Goal: Transaction & Acquisition: Purchase product/service

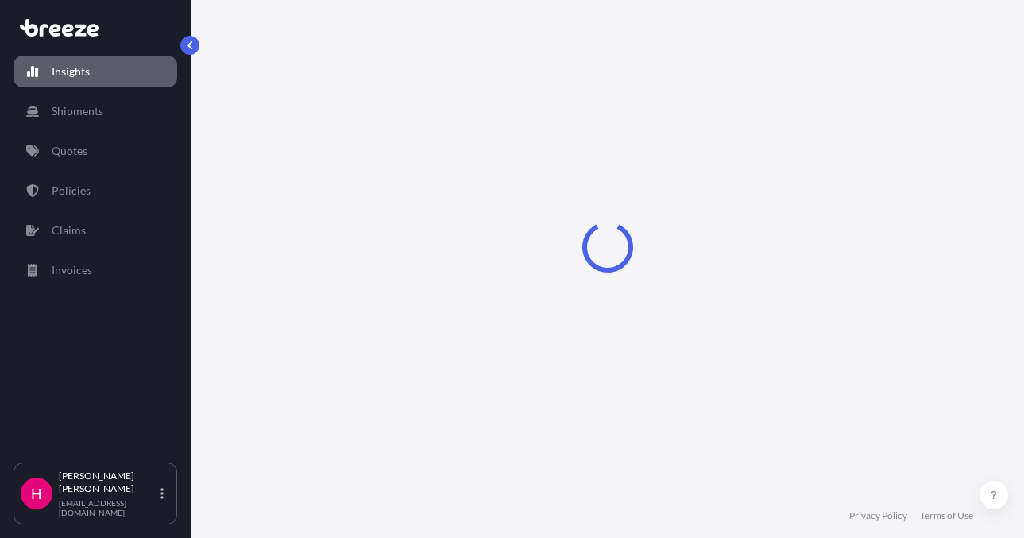
select select "2025"
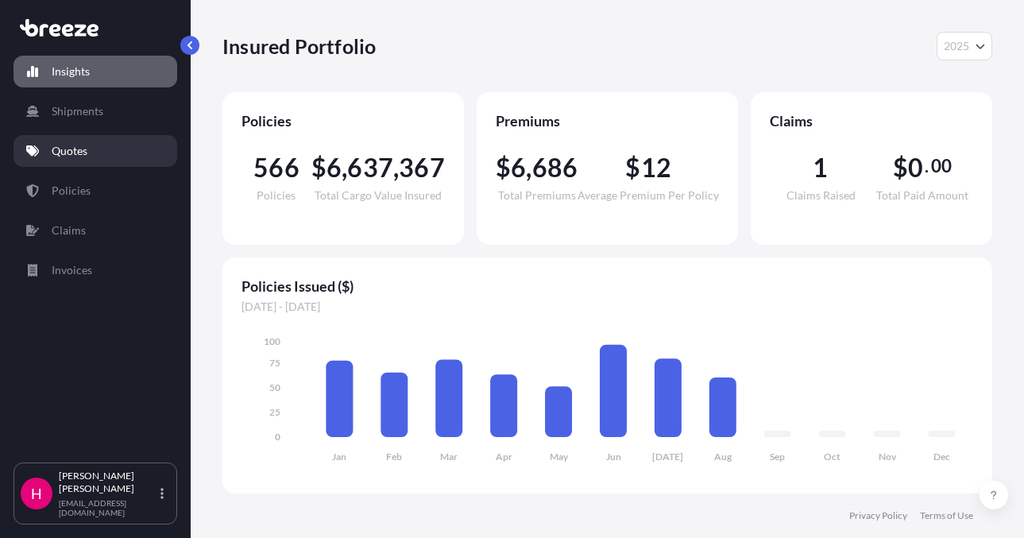
click at [84, 148] on p "Quotes" at bounding box center [70, 151] width 36 height 16
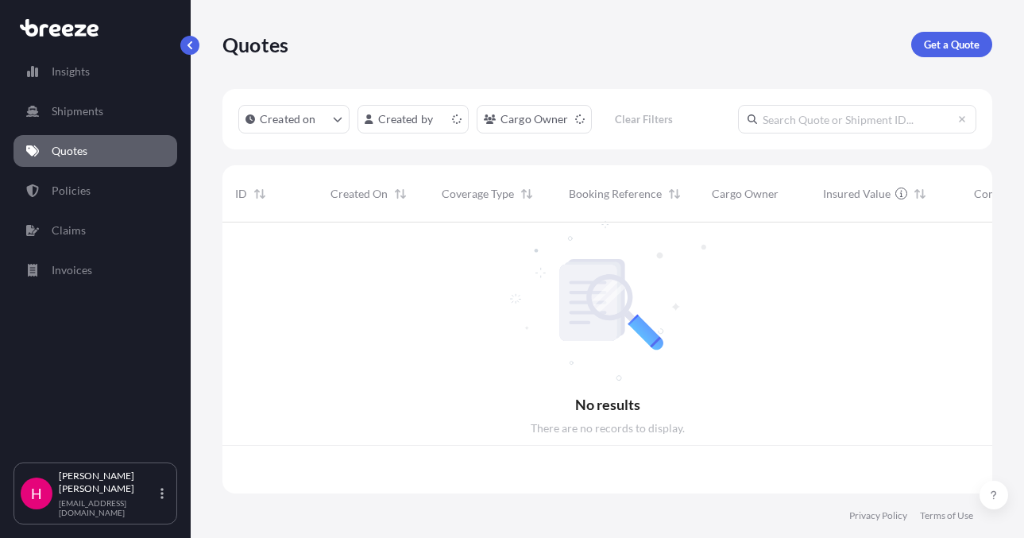
scroll to position [268, 758]
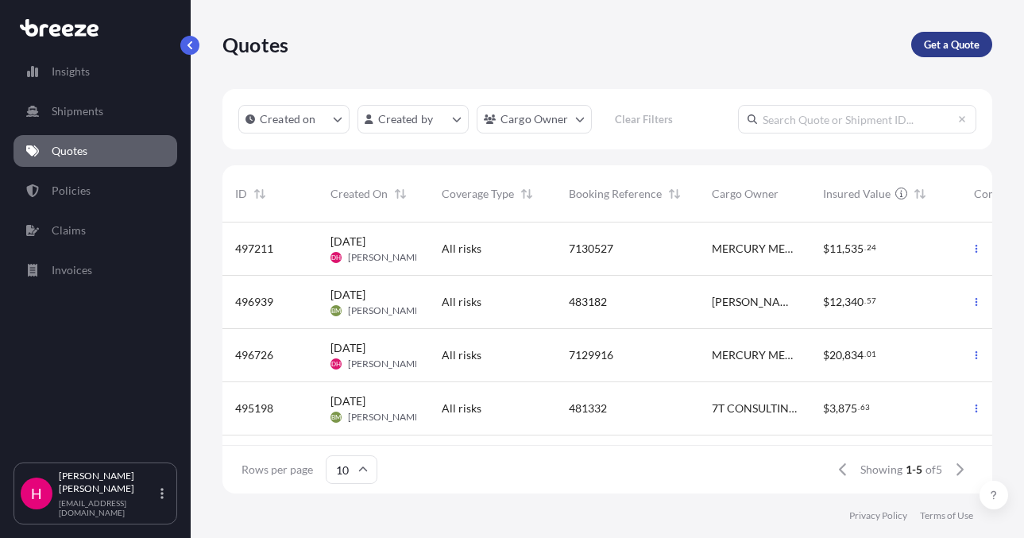
click at [945, 42] on p "Get a Quote" at bounding box center [952, 45] width 56 height 16
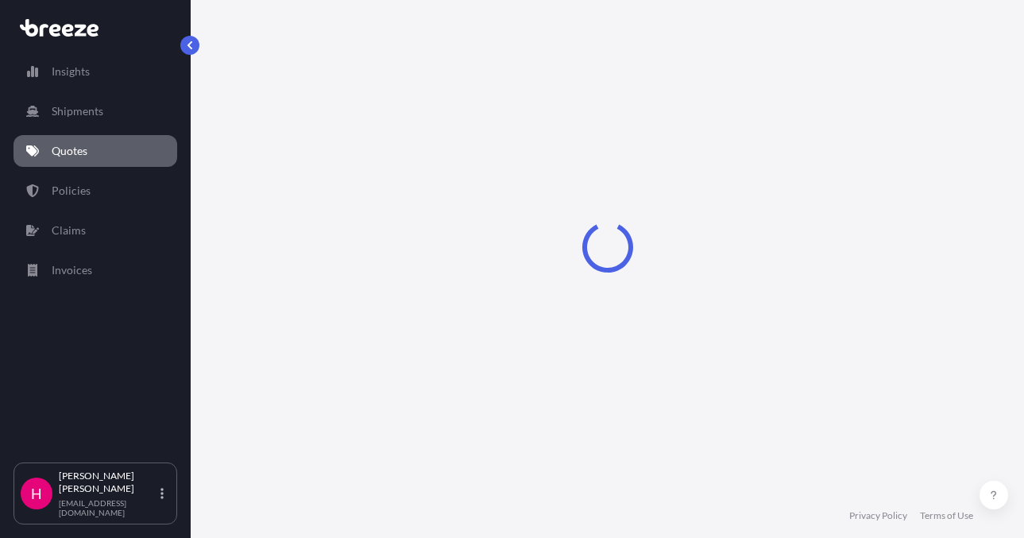
select select "Sea"
select select "1"
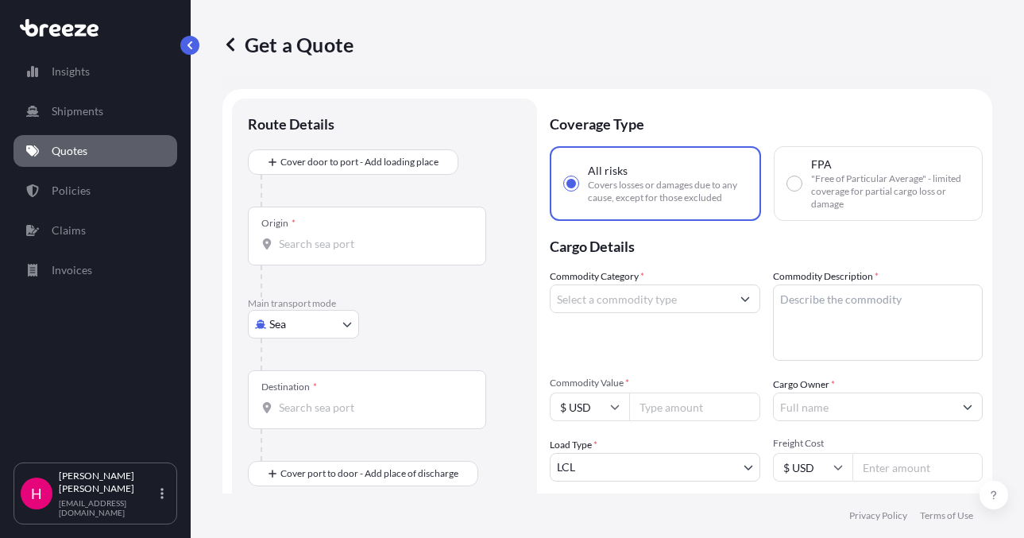
scroll to position [25, 0]
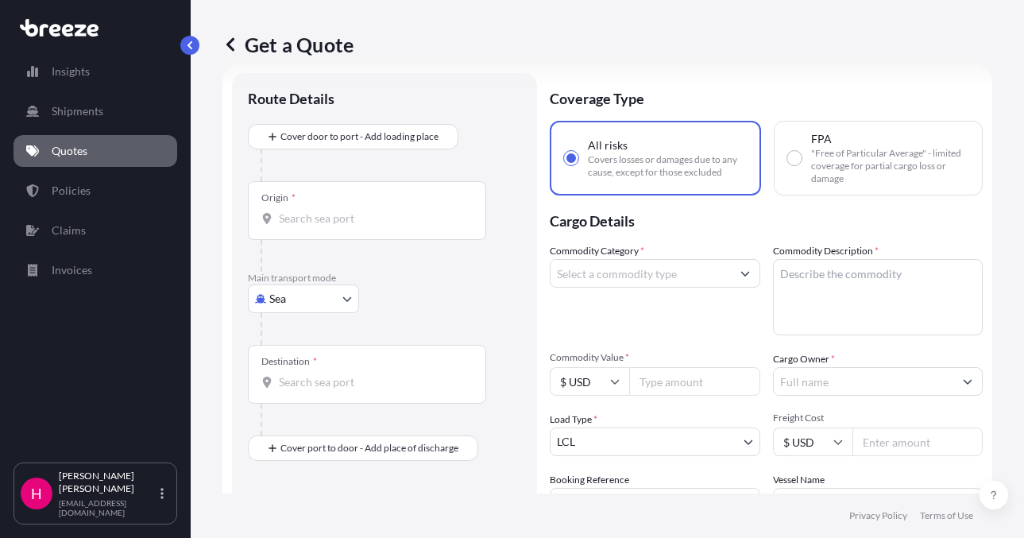
click at [305, 293] on body "Insights Shipments Quotes Policies Claims Invoices H [PERSON_NAME] [EMAIL_ADDRE…" at bounding box center [512, 269] width 1024 height 538
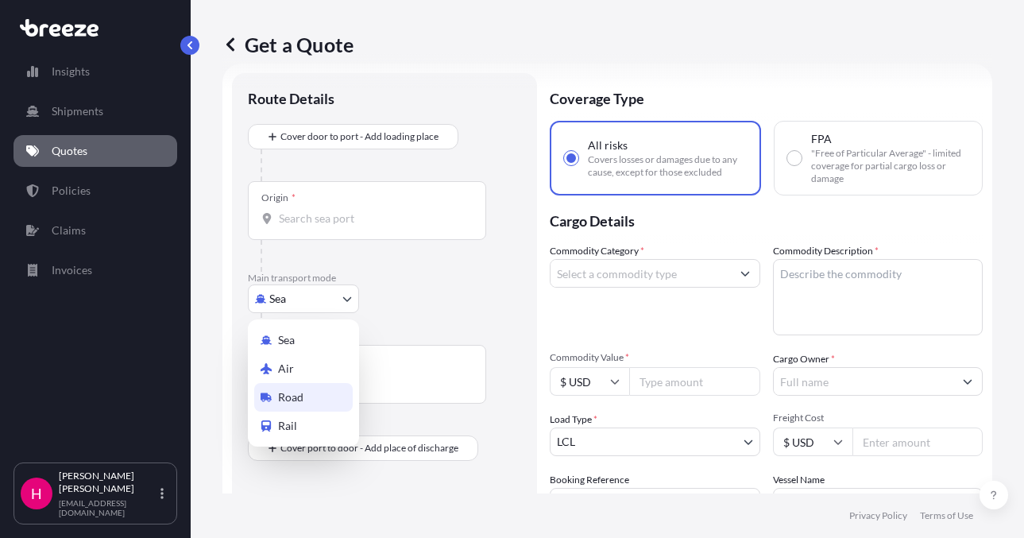
click at [294, 389] on span "Road" at bounding box center [290, 397] width 25 height 16
select select "Road"
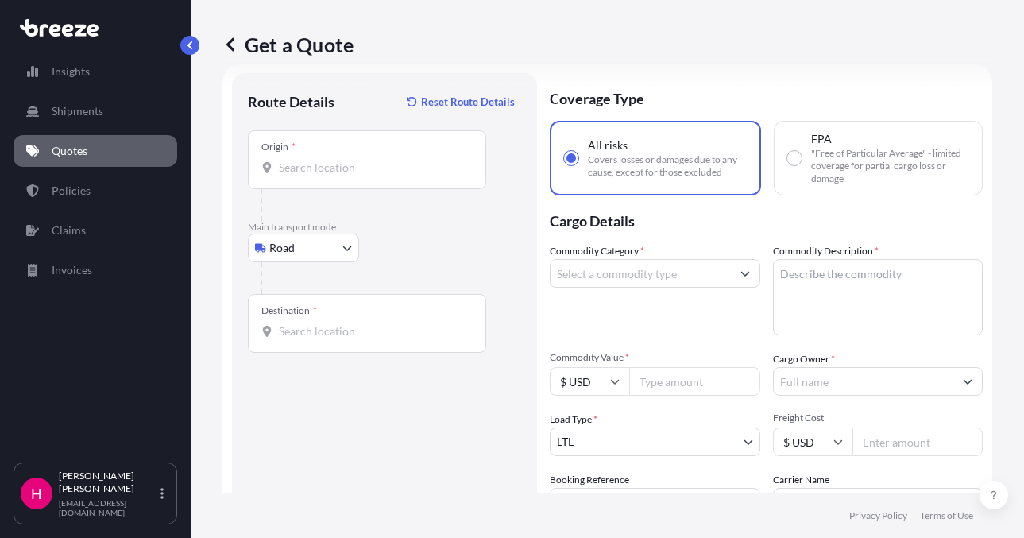
click at [339, 168] on input "Origin *" at bounding box center [373, 168] width 188 height 16
paste input "[STREET_ADDRESS]"
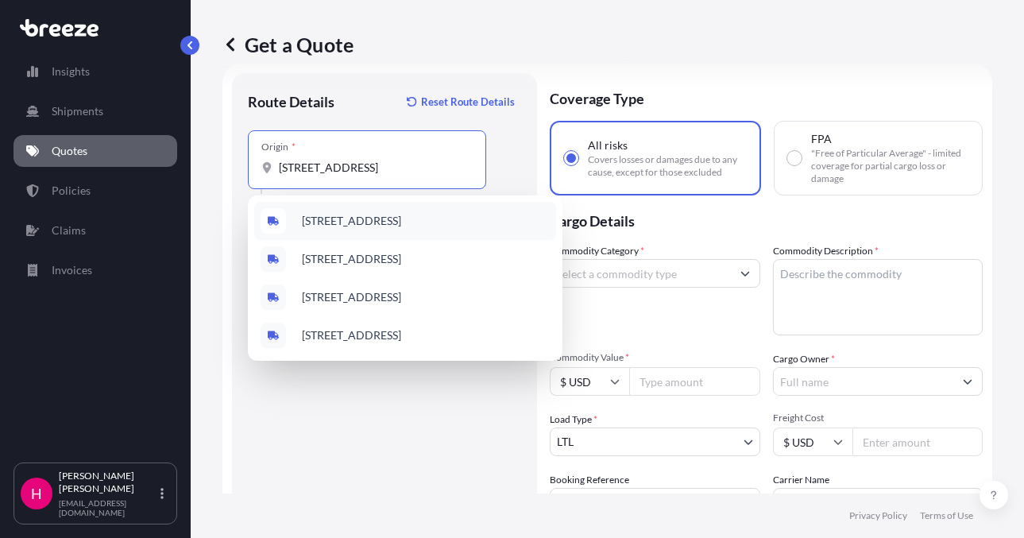
click at [359, 223] on span "[STREET_ADDRESS]" at bounding box center [351, 221] width 99 height 16
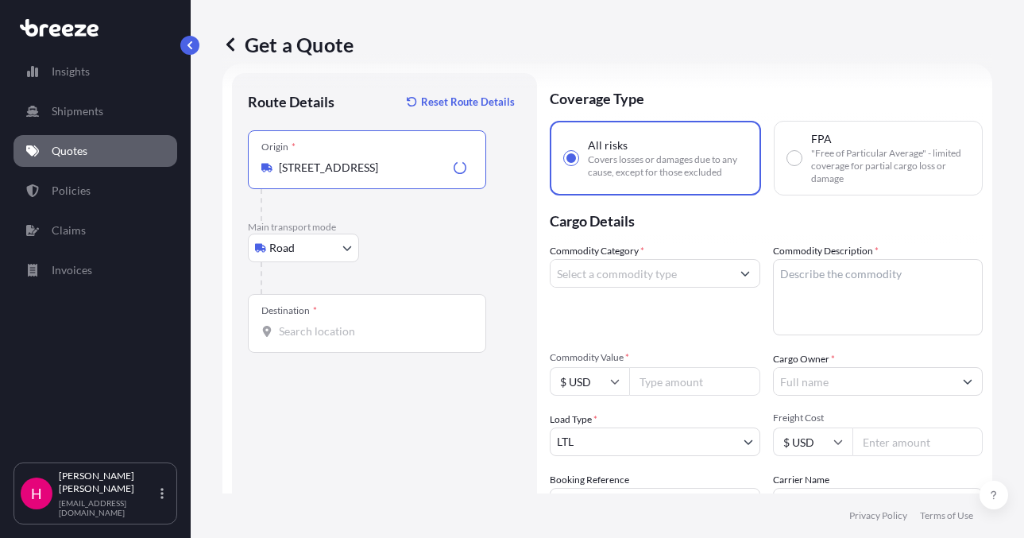
type input "[STREET_ADDRESS]"
click at [303, 390] on div "Route Details Reset Route Details Place of loading Road Road Rail Origin * [STR…" at bounding box center [384, 363] width 273 height 548
click at [305, 333] on input "Destination *" at bounding box center [373, 331] width 188 height 16
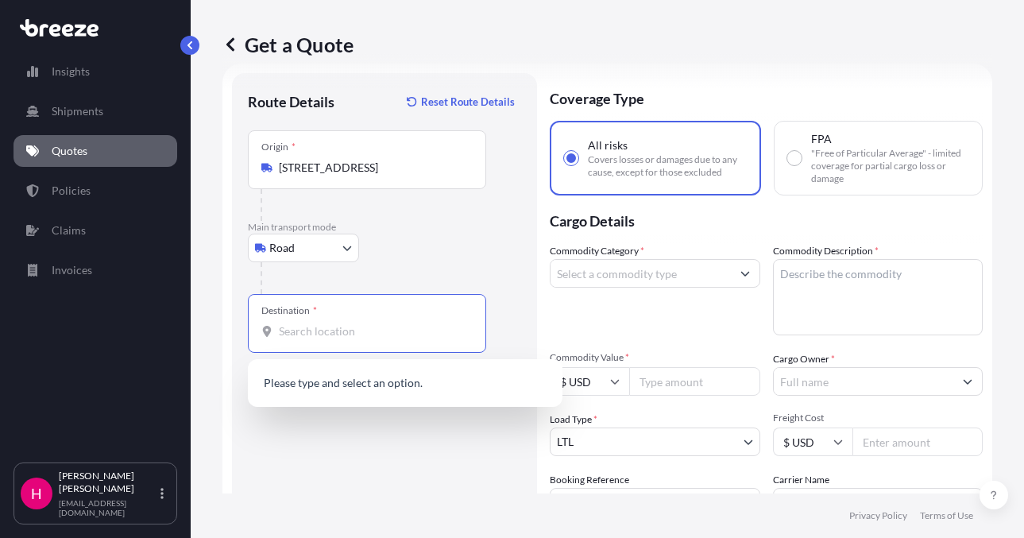
paste input "[GEOGRAPHIC_DATA]"
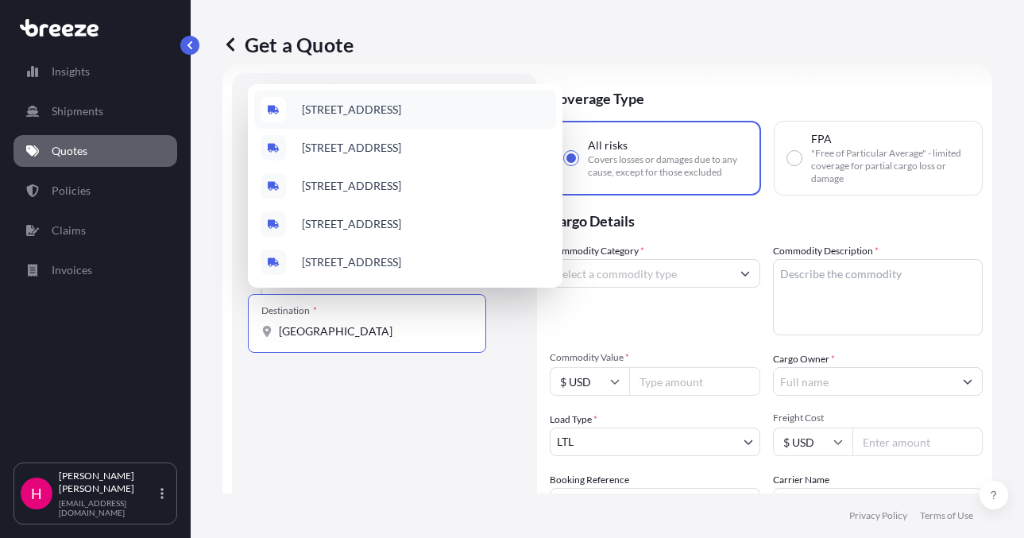
click at [401, 113] on span "[STREET_ADDRESS]" at bounding box center [351, 110] width 99 height 16
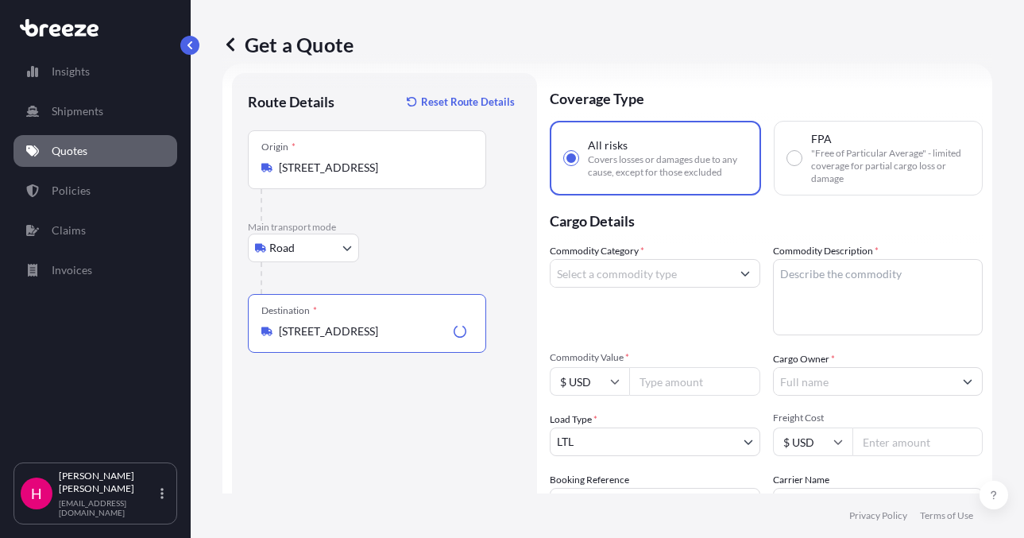
type input "[STREET_ADDRESS]"
click at [368, 452] on div "Route Details Reset Route Details Place of loading Road Road Rail Origin * [STR…" at bounding box center [384, 363] width 273 height 548
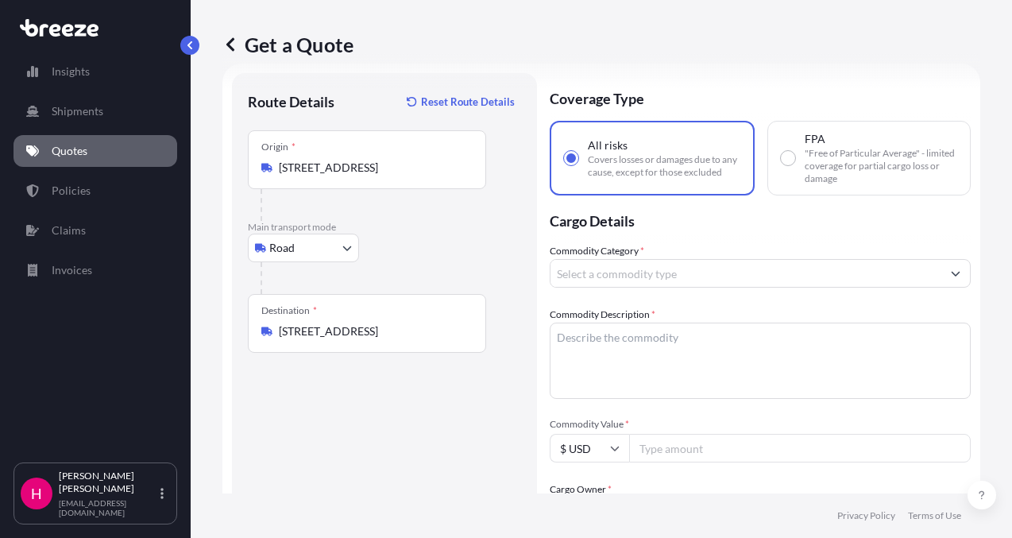
click at [603, 277] on input "Commodity Category *" at bounding box center [746, 273] width 391 height 29
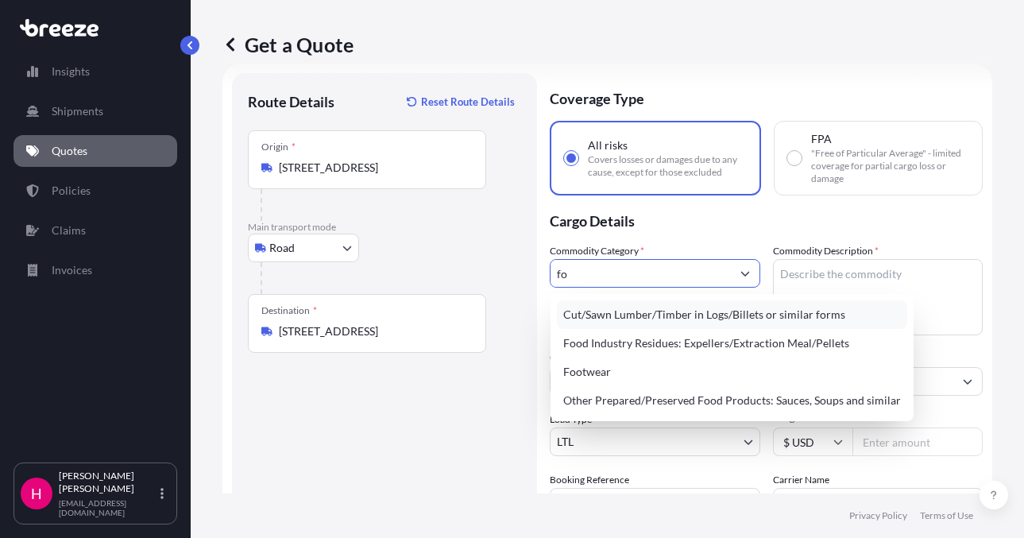
type input "f"
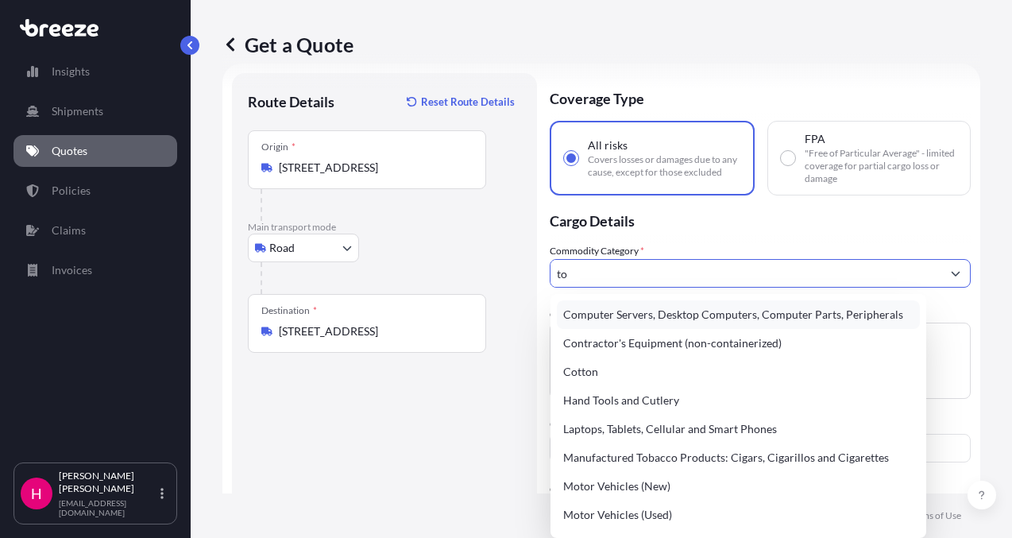
type input "t"
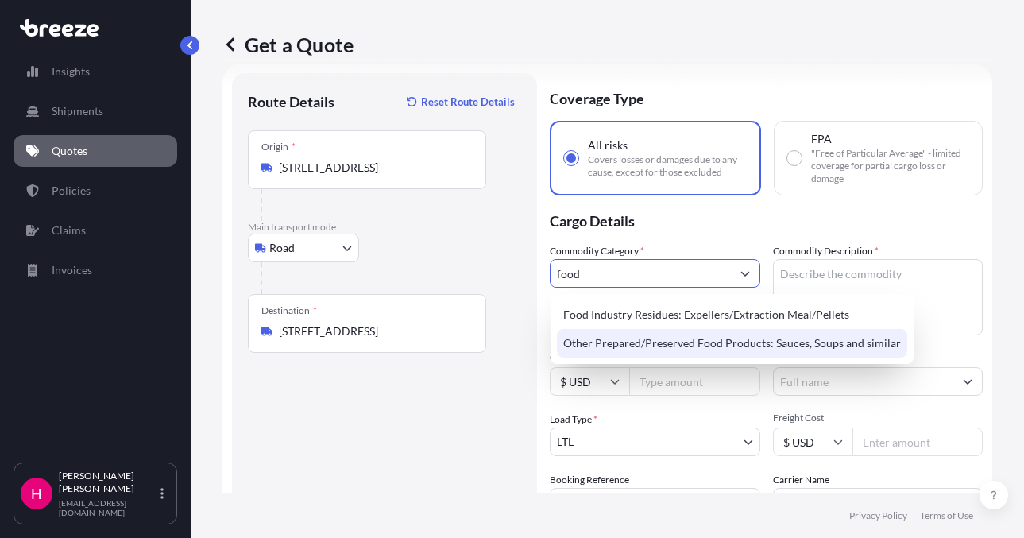
click at [736, 345] on div "Other Prepared/Preserved Food Products: Sauces, Soups and similar" at bounding box center [732, 343] width 350 height 29
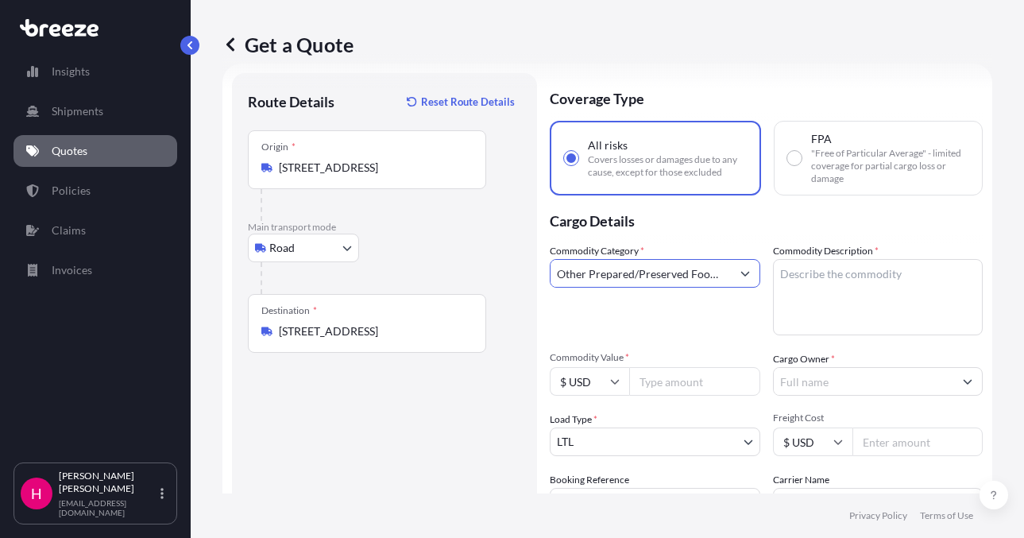
type input "Other Prepared/Preserved Food Products: Sauces, Soups and similar"
click at [381, 450] on div "Route Details Reset Route Details Place of loading Road Road Rail Origin * [STR…" at bounding box center [384, 363] width 273 height 548
click at [838, 281] on textarea "Commodity Description *" at bounding box center [878, 297] width 211 height 76
paste textarea "SPRINKLES"
type textarea "SPRINKLES"
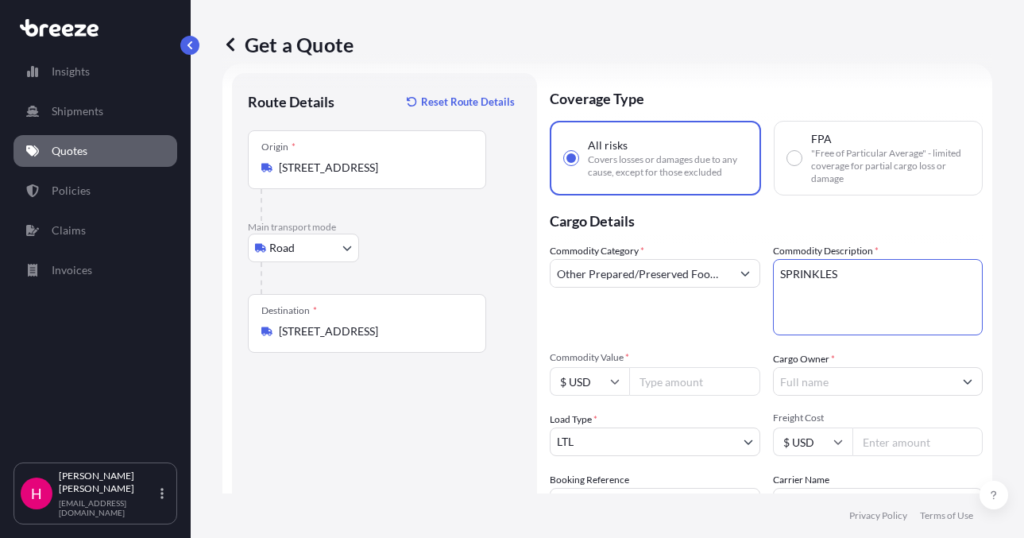
click at [423, 451] on div "Route Details Reset Route Details Place of loading Road Road Rail Origin * [STR…" at bounding box center [384, 363] width 273 height 548
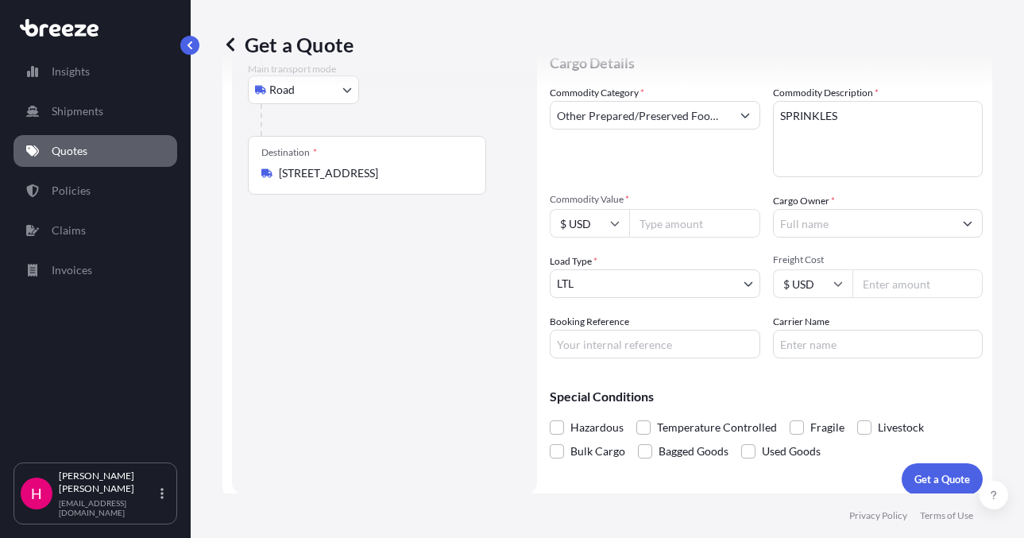
scroll to position [195, 0]
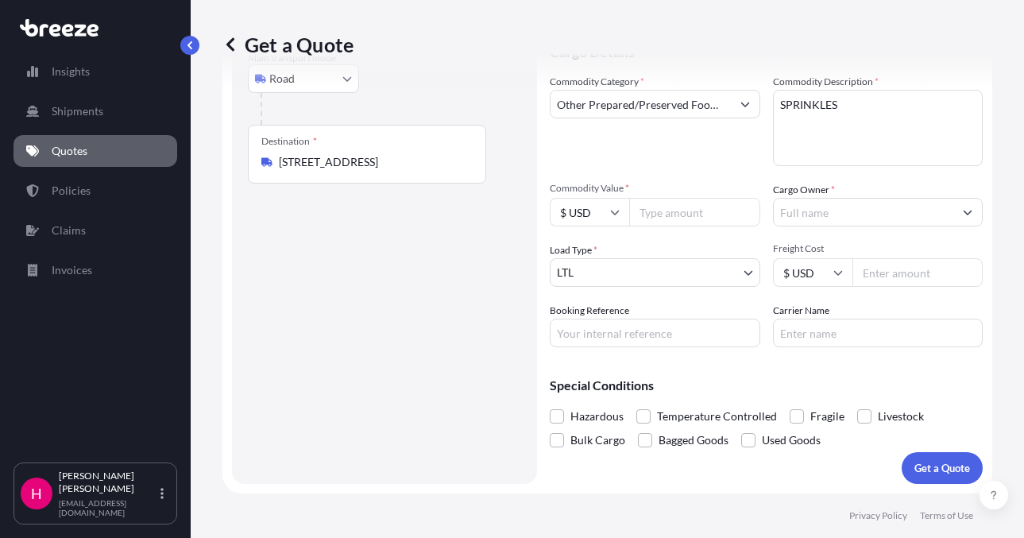
click at [596, 339] on input "Booking Reference" at bounding box center [655, 333] width 211 height 29
paste input "483638"
type input "483638"
click at [442, 353] on div "Route Details Reset Route Details Place of loading Road Road Rail Origin * [STR…" at bounding box center [384, 194] width 273 height 548
click at [993, 322] on div "Get a Quote Route Details Reset Route Details Place of loading Road Road Rail O…" at bounding box center [608, 246] width 834 height 493
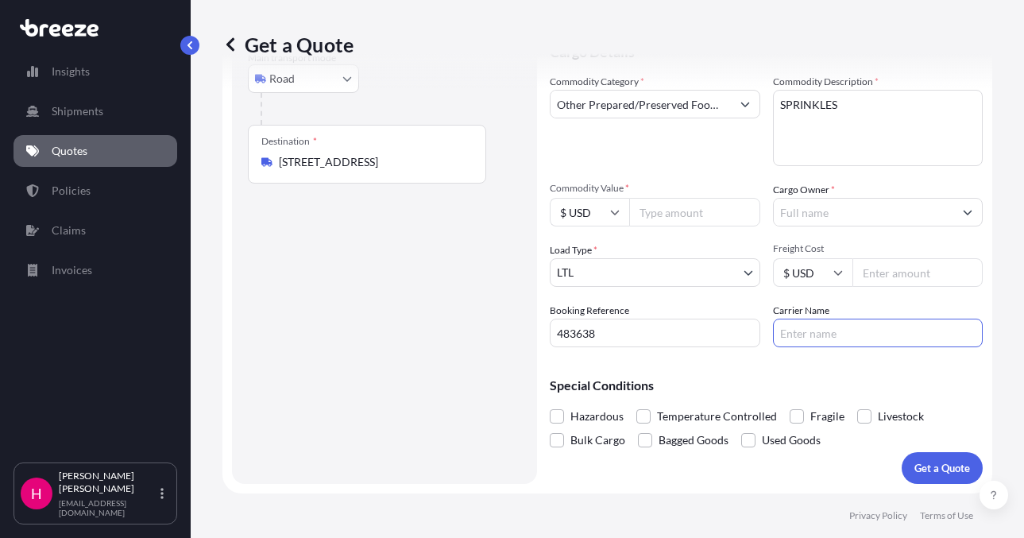
click at [828, 330] on input "Carrier Name" at bounding box center [878, 333] width 211 height 29
type input "Pro Rising"
click at [445, 393] on div "Route Details Reset Route Details Place of loading Road Road Rail Origin * [STR…" at bounding box center [384, 194] width 273 height 548
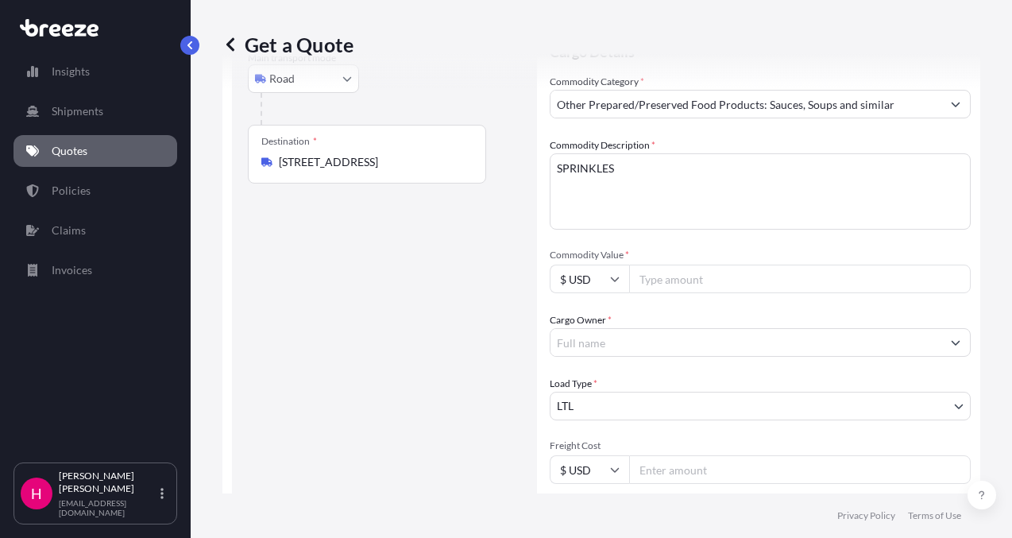
click at [873, 328] on input "Cargo Owner *" at bounding box center [746, 342] width 391 height 29
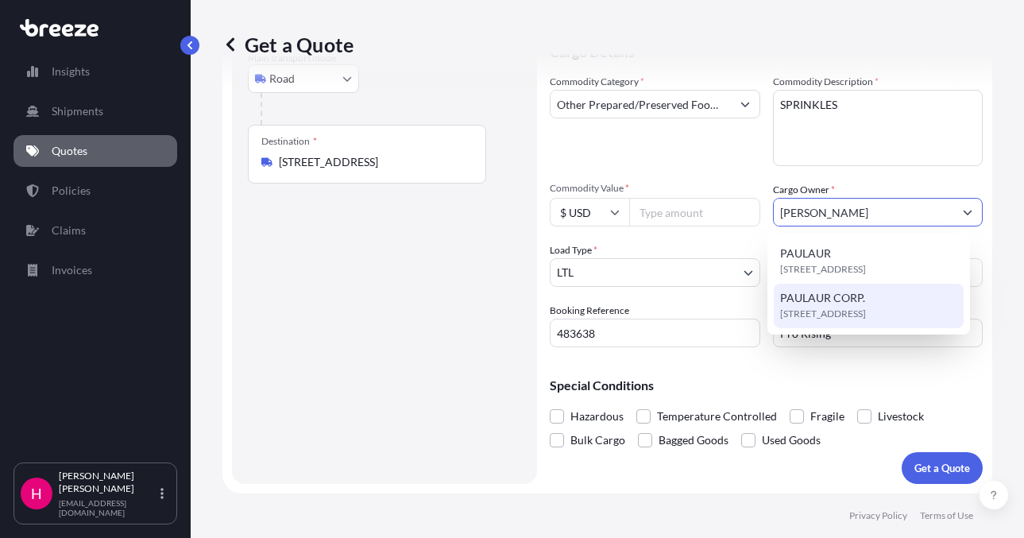
click at [866, 322] on span "[STREET_ADDRESS]" at bounding box center [823, 314] width 86 height 16
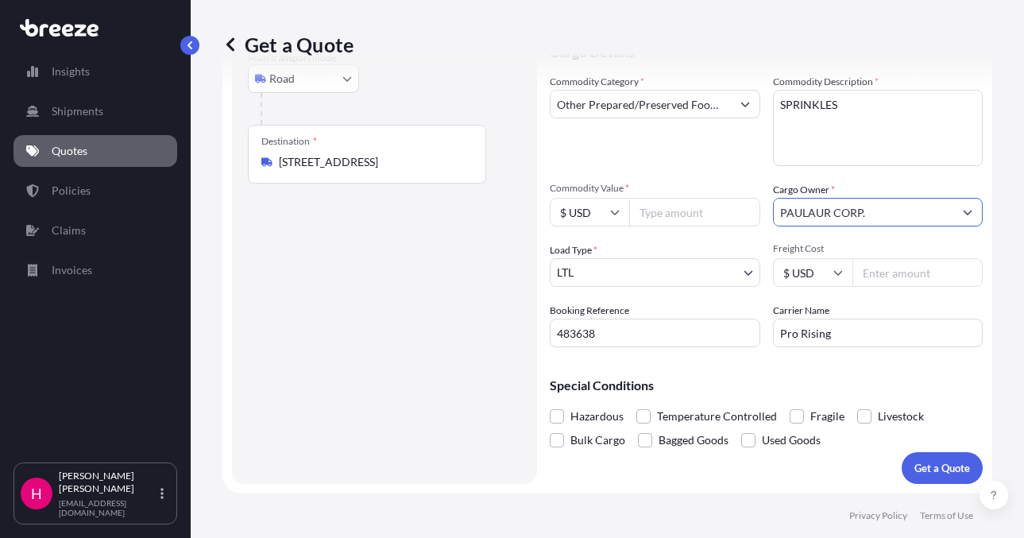
type input "PAULAUR CORP."
click at [462, 334] on div "Route Details Reset Route Details Place of loading Road Road Rail Origin * [STR…" at bounding box center [384, 194] width 273 height 548
click at [658, 211] on input "Commodity Value *" at bounding box center [694, 212] width 131 height 29
type input "15455.00"
click at [370, 375] on div "Route Details Reset Route Details Place of loading Road Road Rail Origin * [STR…" at bounding box center [384, 194] width 273 height 548
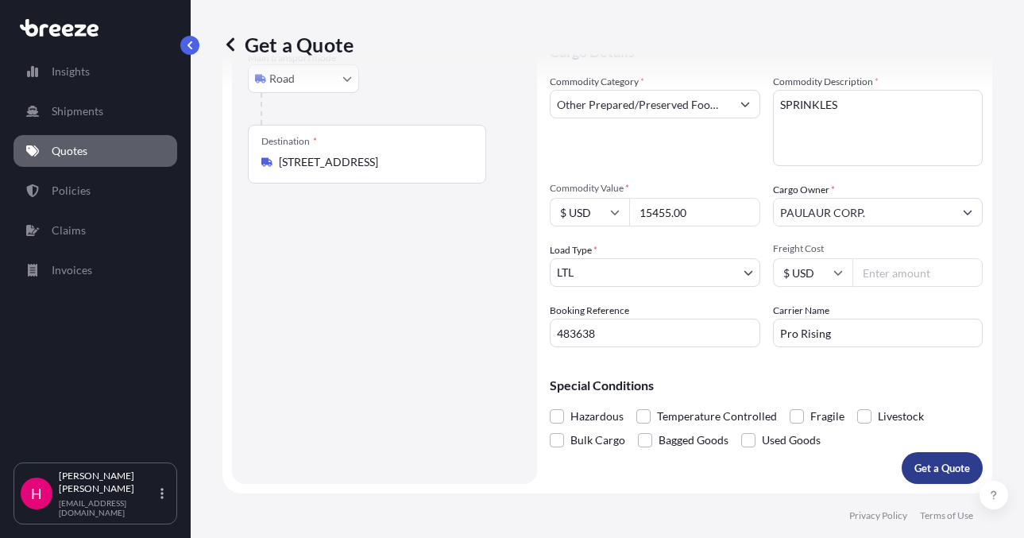
click at [929, 462] on p "Get a Quote" at bounding box center [943, 468] width 56 height 16
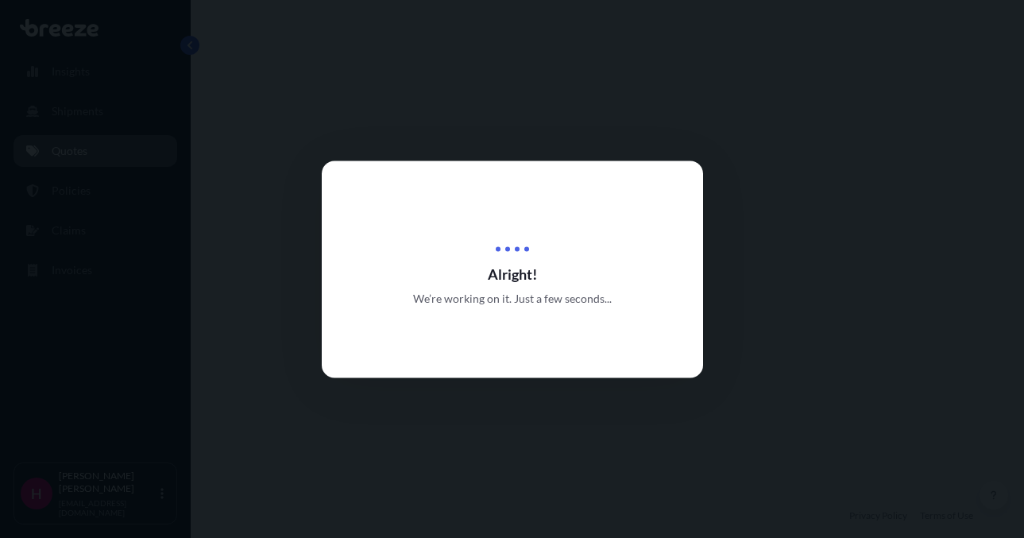
select select "Road"
select select "1"
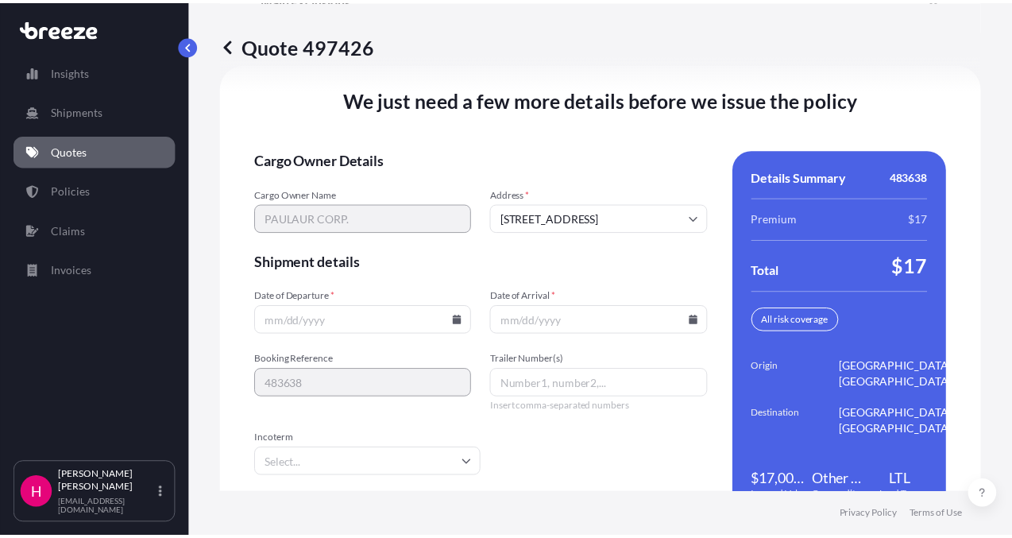
scroll to position [2339, 0]
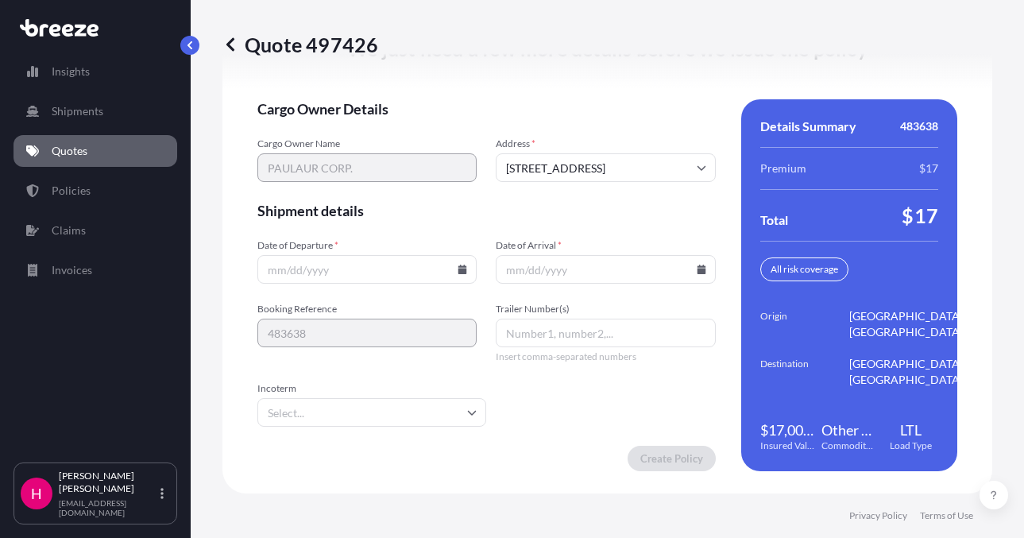
click at [459, 268] on icon at bounding box center [463, 270] width 10 height 10
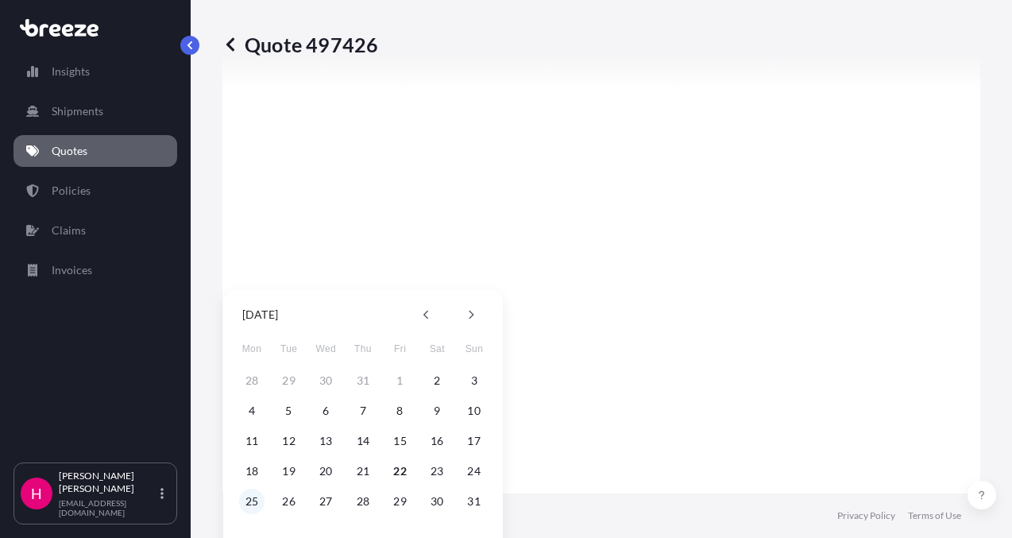
click at [246, 502] on button "25" at bounding box center [251, 501] width 25 height 25
type input "[DATE]"
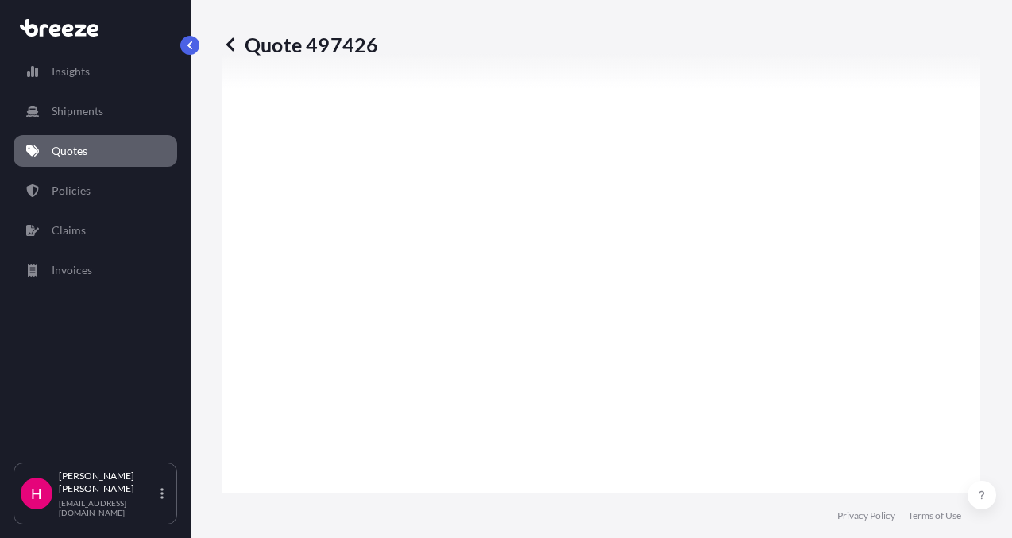
scroll to position [2339, 0]
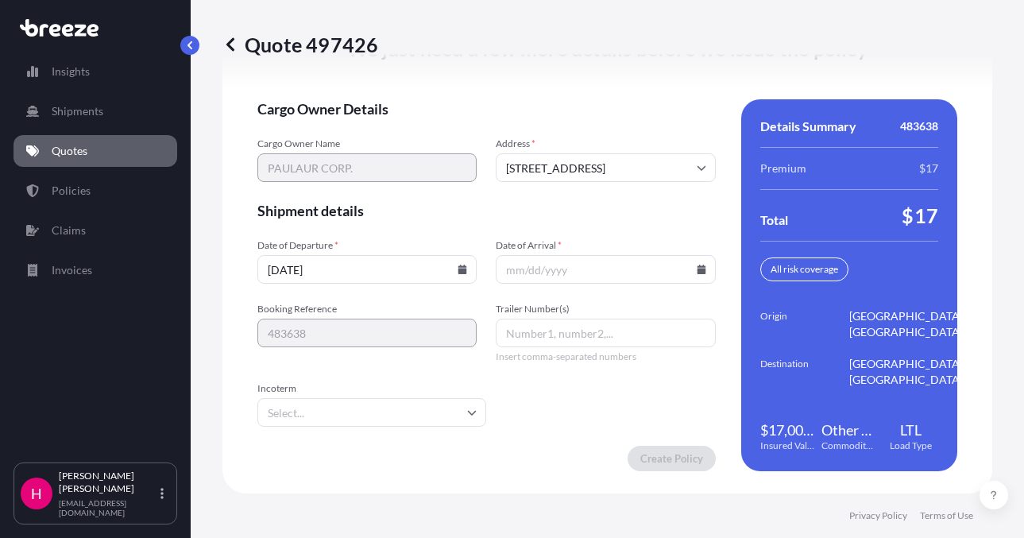
click at [697, 273] on icon at bounding box center [701, 270] width 9 height 10
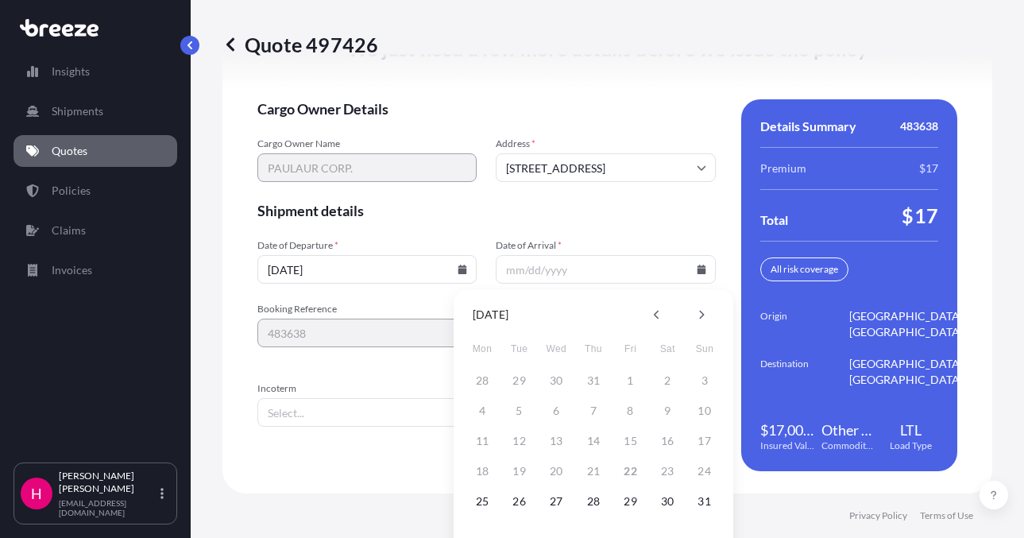
scroll to position [2357, 0]
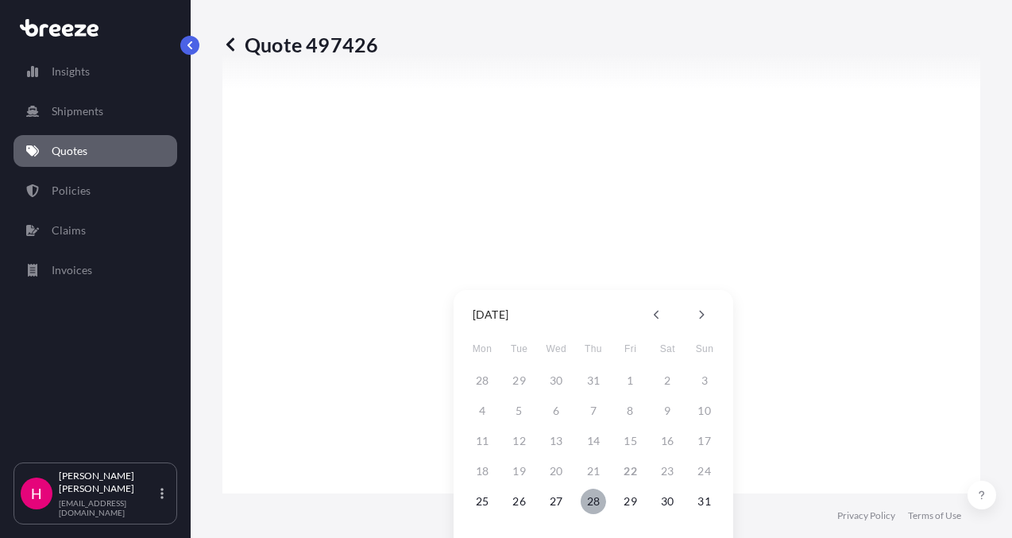
click at [597, 502] on button "28" at bounding box center [593, 501] width 25 height 25
type input "[DATE]"
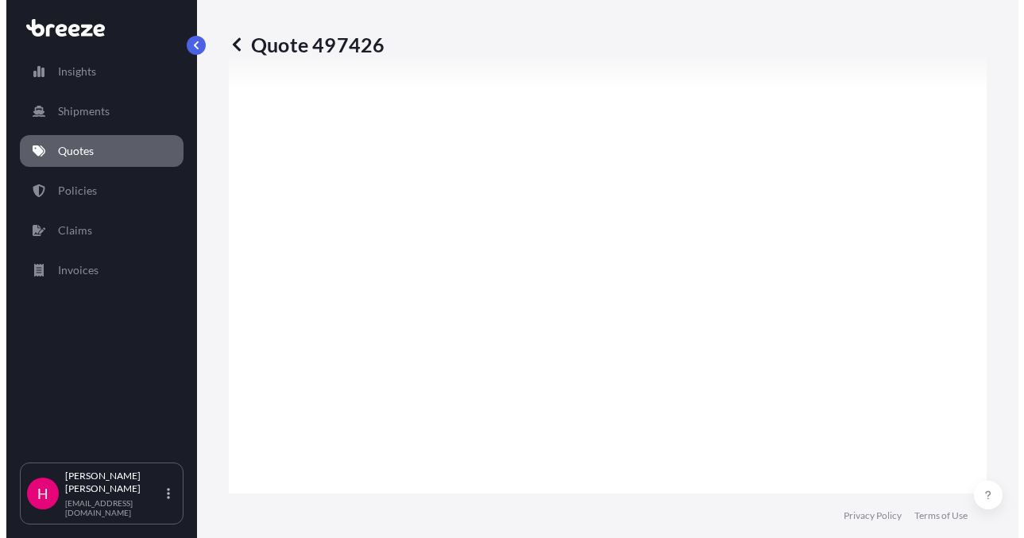
scroll to position [2339, 0]
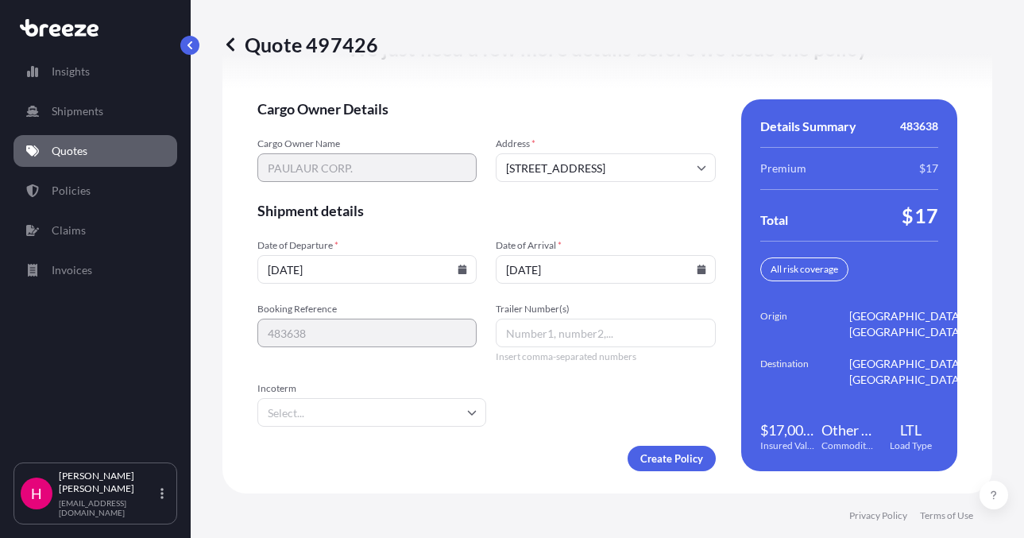
click at [519, 480] on div "We just need a few more details before we issue the policy Cargo Owner Details …" at bounding box center [608, 254] width 770 height 480
click at [555, 463] on div "Create Policy" at bounding box center [486, 458] width 459 height 25
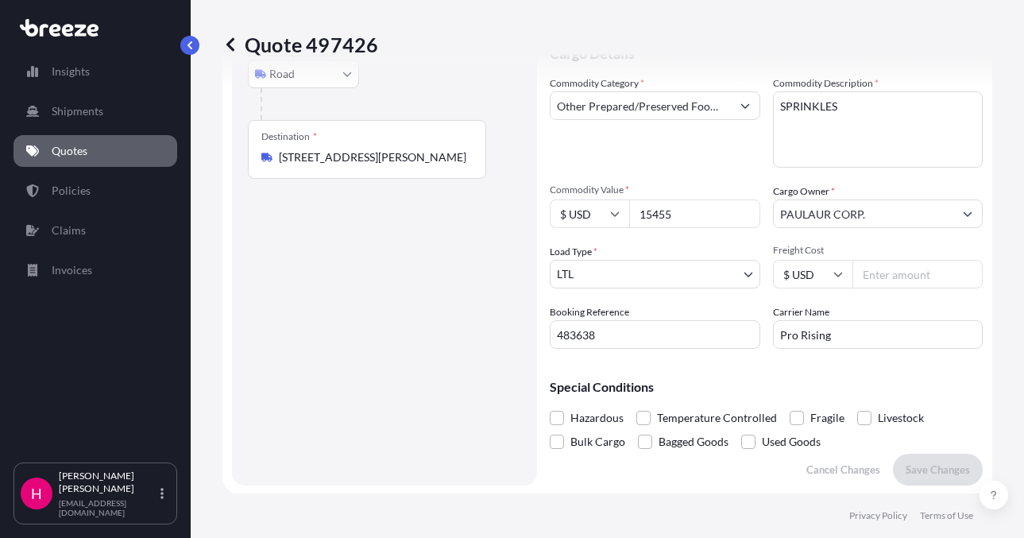
scroll to position [0, 0]
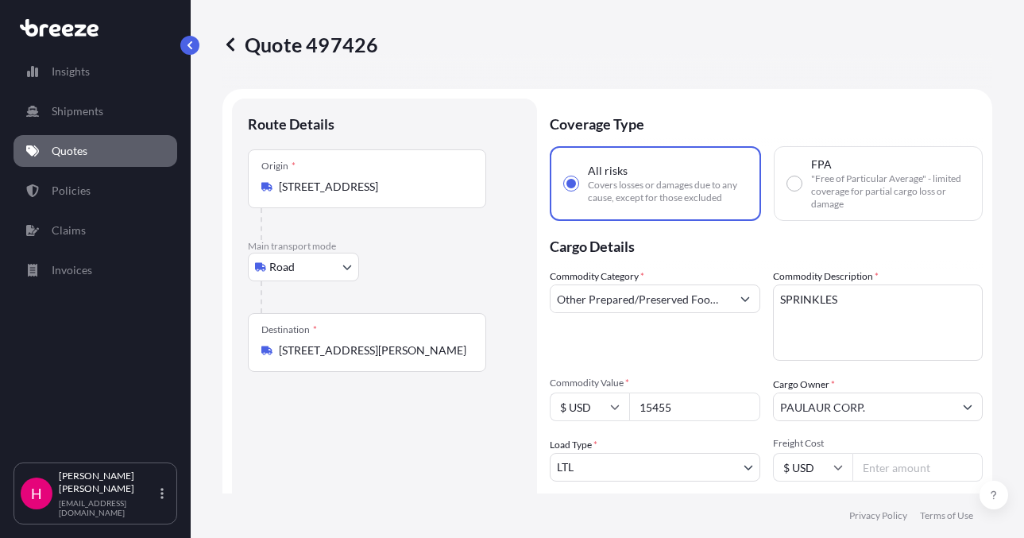
click at [679, 406] on input "15455" at bounding box center [694, 407] width 131 height 29
type input "15455.00"
click at [381, 439] on div "Route Details Place of loading Road Road Rail Origin * [STREET_ADDRESS] Main [G…" at bounding box center [384, 388] width 273 height 548
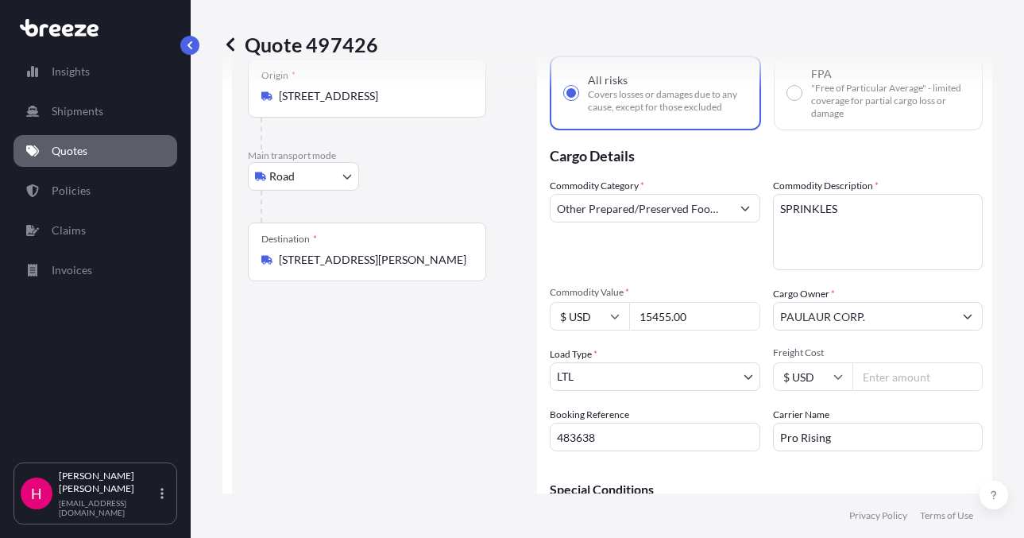
scroll to position [477, 0]
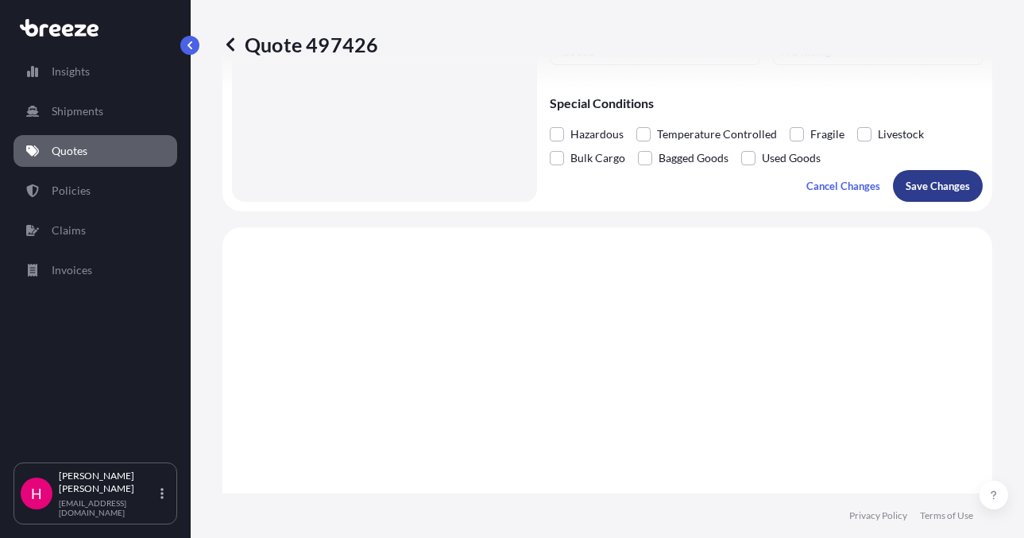
click at [915, 185] on p "Save Changes" at bounding box center [938, 186] width 64 height 16
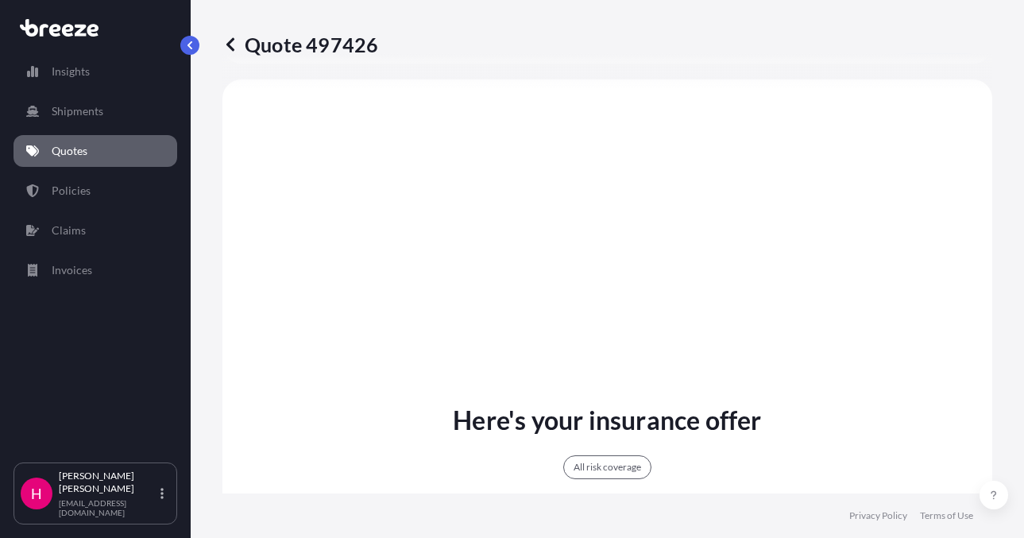
select select "Road"
select select "1"
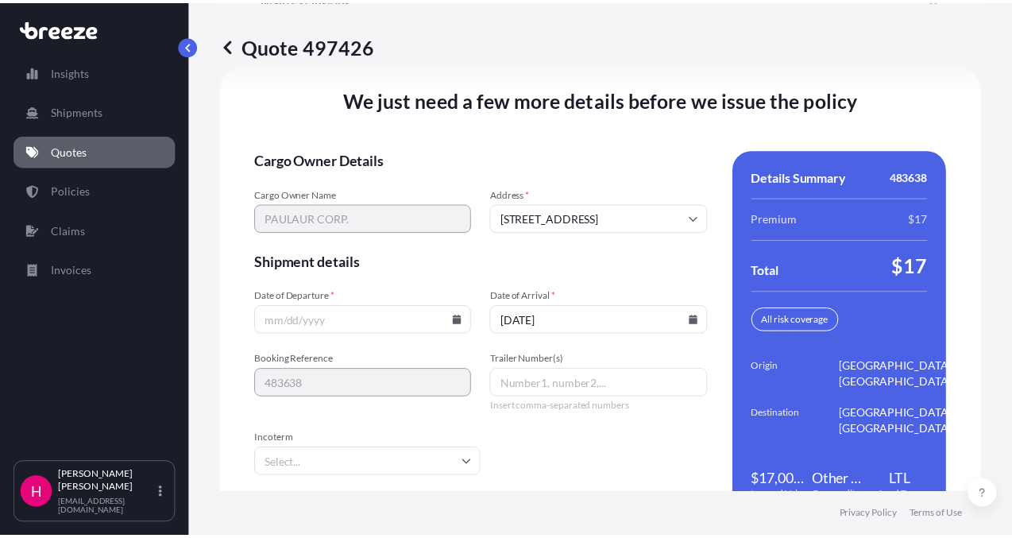
scroll to position [2339, 0]
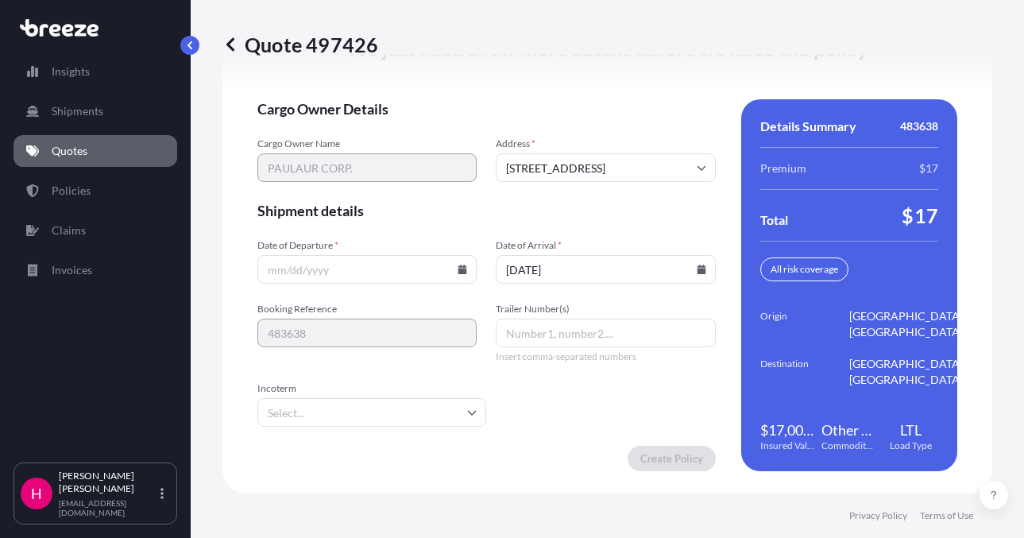
click at [459, 269] on icon at bounding box center [463, 270] width 9 height 10
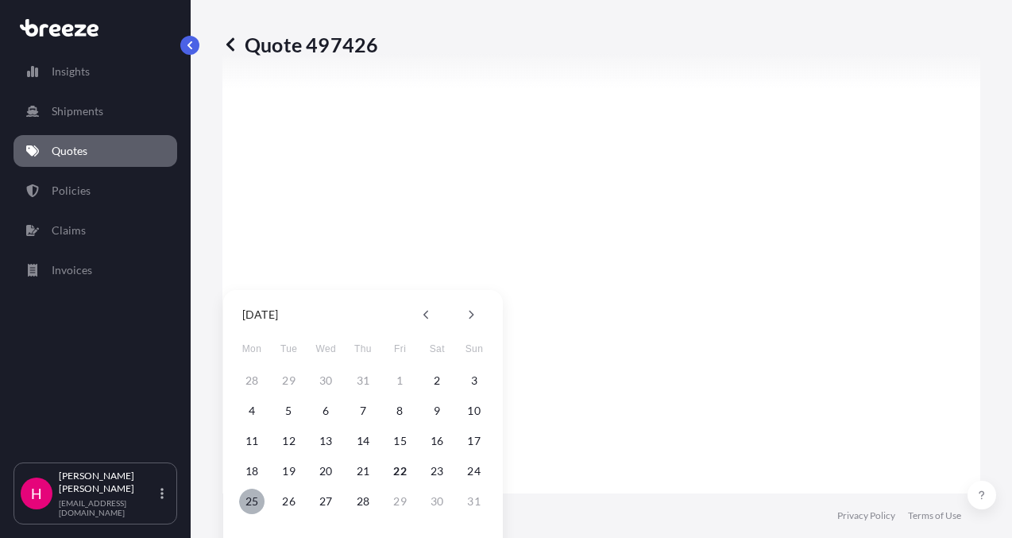
click at [248, 499] on button "25" at bounding box center [251, 501] width 25 height 25
type input "[DATE]"
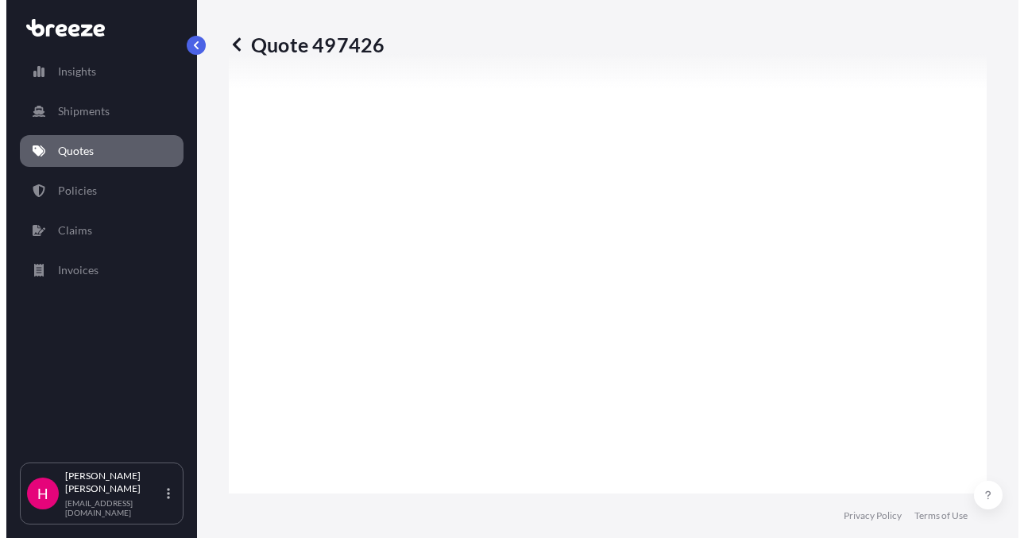
scroll to position [2339, 0]
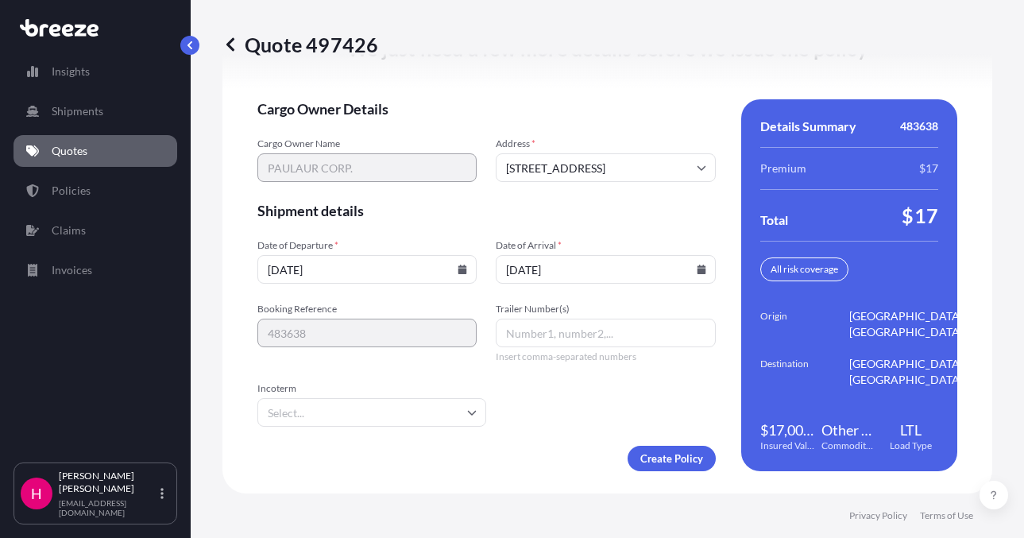
click at [560, 421] on form "Cargo Owner Details Cargo Owner Name PAULAUR CORP. Address * [STREET_ADDRESS] S…" at bounding box center [486, 285] width 459 height 372
click at [999, 270] on div "Quote 497426 Route Details Place of loading Road Road Rail Origin * [STREET_ADD…" at bounding box center [608, 246] width 834 height 493
click at [989, 278] on div "Quote 497426 Route Details Place of loading Road Road Rail Origin * [STREET_ADD…" at bounding box center [608, 246] width 834 height 493
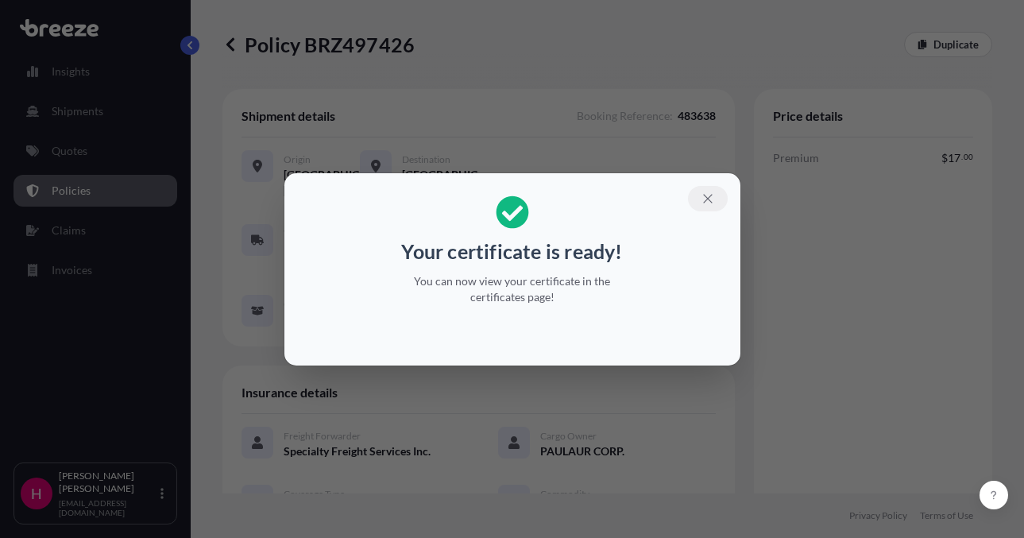
click at [711, 203] on icon "button" at bounding box center [708, 199] width 14 height 14
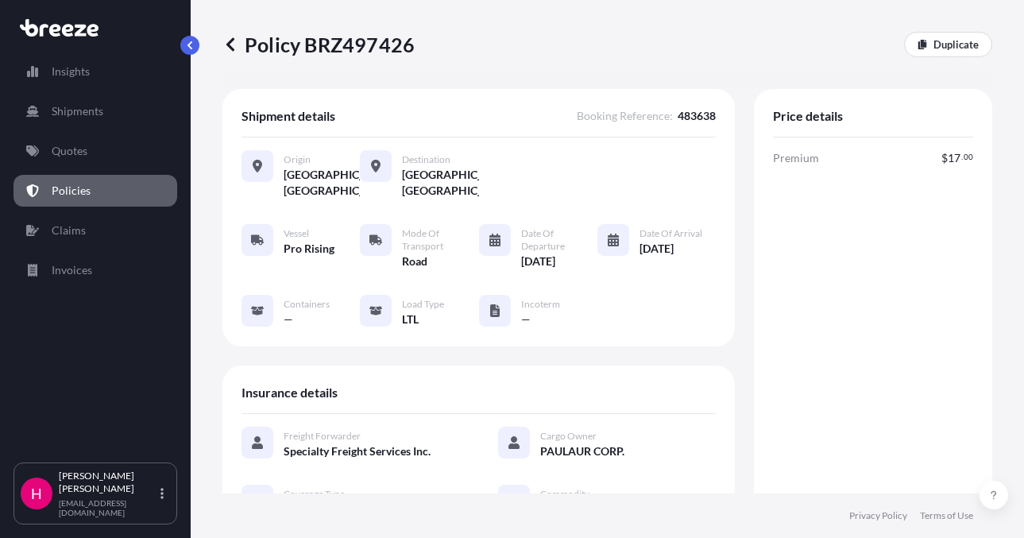
click at [366, 65] on div "Policy BRZ497426 Duplicate" at bounding box center [608, 44] width 770 height 89
click at [366, 64] on div "Policy BRZ497426 Duplicate" at bounding box center [608, 44] width 770 height 89
copy p "BRZ497426"
click at [418, 65] on div "Policy BRZ497426 Duplicate" at bounding box center [608, 44] width 770 height 89
